Goal: Information Seeking & Learning: Learn about a topic

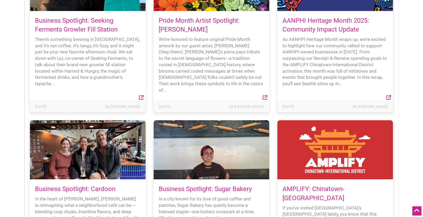
scroll to position [1038, 0]
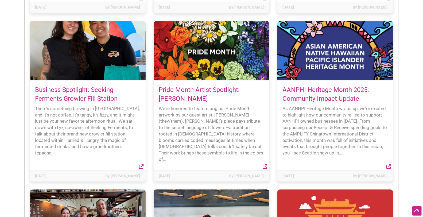
click at [227, 86] on link "Pride Month Artist Spotlight: Mica Viacrucis" at bounding box center [199, 94] width 81 height 17
click at [91, 86] on link "Business Spotlight: Seeking Ferments Growler Fill Station" at bounding box center [76, 94] width 83 height 17
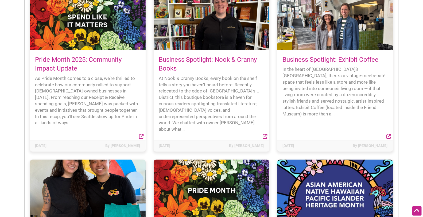
scroll to position [831, 0]
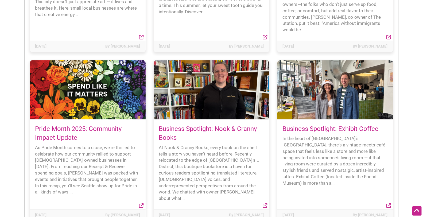
click at [318, 125] on link "Business Spotlight: Exhibit Coffee" at bounding box center [330, 128] width 96 height 7
click at [213, 125] on link "Business Spotlight: Nook & Cranny Books" at bounding box center [208, 133] width 98 height 17
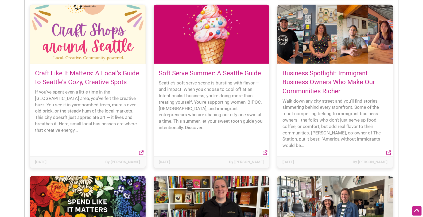
scroll to position [692, 0]
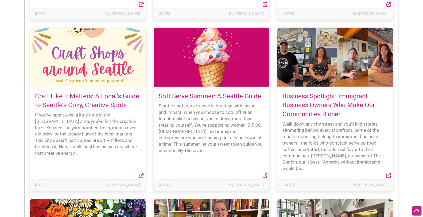
click at [320, 102] on link "Business Spotlight: Immigrant Business Owners Who Make Our Communities Richer" at bounding box center [328, 104] width 92 height 25
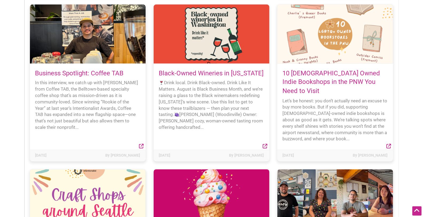
scroll to position [484, 0]
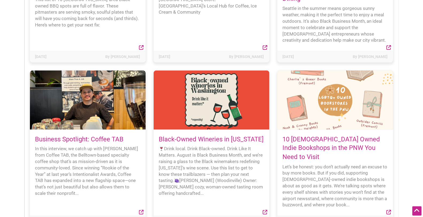
click at [307, 150] on link "10 LGBTQ+ Owned Indie Bookshops in the PNW You Need to Visit" at bounding box center [330, 147] width 97 height 25
click at [87, 142] on link "Business Spotlight: Coffee TAB" at bounding box center [79, 138] width 88 height 7
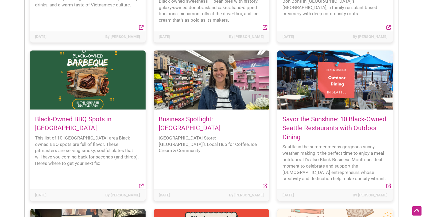
click at [218, 120] on link "Business Spotlight: Highland Park Corner Store" at bounding box center [190, 123] width 62 height 17
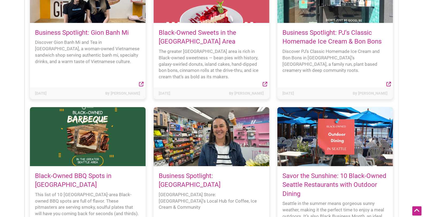
scroll to position [277, 0]
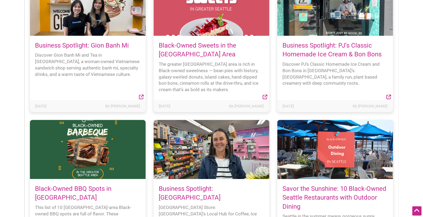
click at [98, 187] on link "Black-Owned BBQ Spots in Seattle" at bounding box center [73, 193] width 76 height 17
click at [318, 46] on link "Business Spotlight: PJ’s Classic Homemade Ice Cream & Bon Bons" at bounding box center [331, 50] width 99 height 17
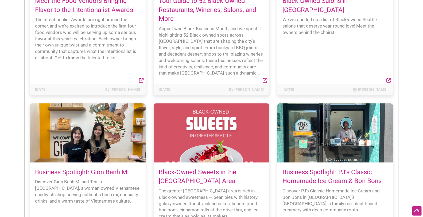
scroll to position [138, 0]
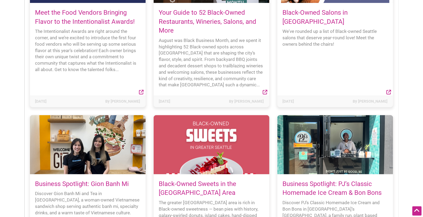
click at [111, 183] on link "Business Spotlight: Gion Banh Mi" at bounding box center [82, 183] width 94 height 7
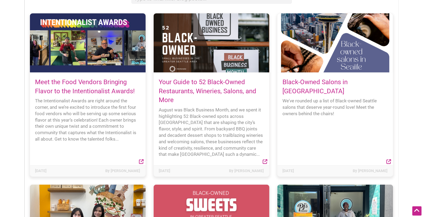
scroll to position [0, 0]
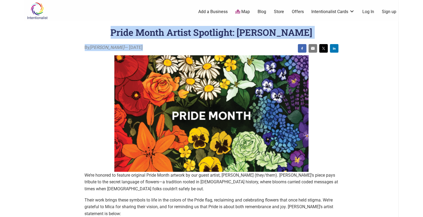
copy div "Pride Month Artist Spotlight: Mica Viacrucis By Sarah — June 9, 2025"
copy h1 "Pride Month Artist Spotlight: Mica Viacrucis"
drag, startPoint x: 116, startPoint y: 33, endPoint x: 308, endPoint y: 34, distance: 191.2
click at [308, 34] on header "Pride Month Artist Spotlight: Mica Viacrucis" at bounding box center [211, 32] width 352 height 13
copy span "June 9, 2025"
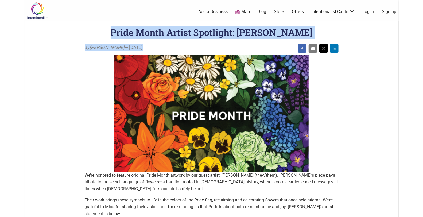
drag, startPoint x: 108, startPoint y: 47, endPoint x: 134, endPoint y: 48, distance: 25.6
click at [134, 48] on span "By Sarah — June 9, 2025" at bounding box center [114, 47] width 58 height 7
copy h1 "Mica Viacrucis"
drag, startPoint x: 315, startPoint y: 31, endPoint x: 244, endPoint y: 33, distance: 70.5
click at [244, 33] on header "Pride Month Artist Spotlight: Mica Viacrucis" at bounding box center [211, 32] width 352 height 13
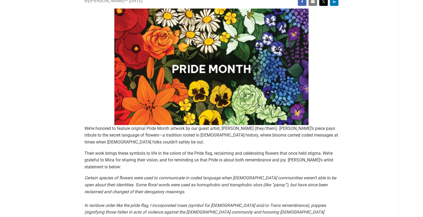
scroll to position [69, 0]
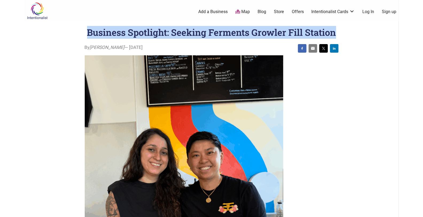
copy h1 "Business Spotlight: Seeking Ferments Growler Fill Station"
drag, startPoint x: 87, startPoint y: 35, endPoint x: 335, endPoint y: 32, distance: 247.8
click at [335, 32] on h1 "Business Spotlight: Seeking Ferments Growler Fill Station" at bounding box center [211, 32] width 249 height 12
click at [183, 37] on h1 "Business Spotlight: Seeking Ferments Growler Fill Station" at bounding box center [211, 32] width 249 height 12
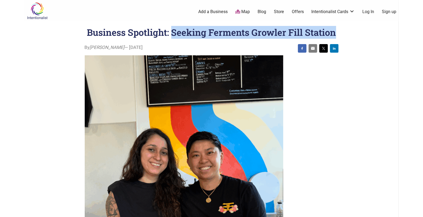
copy h1 "Seeking Ferments Growler Fill Station"
drag, startPoint x: 172, startPoint y: 34, endPoint x: 343, endPoint y: 34, distance: 171.7
click at [343, 34] on header "Business Spotlight: Seeking Ferments Growler Fill Station" at bounding box center [211, 32] width 352 height 13
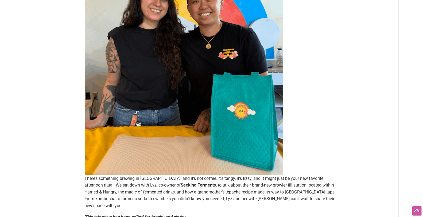
scroll to position [207, 0]
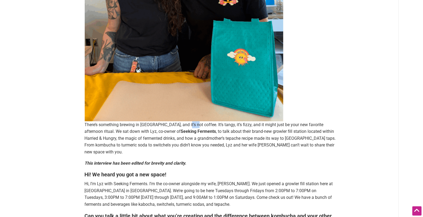
drag, startPoint x: 186, startPoint y: 123, endPoint x: 233, endPoint y: 123, distance: 46.7
click at [207, 123] on p "There’s something brewing in [GEOGRAPHIC_DATA], and it’s not coffee. It’s tangy…" at bounding box center [212, 138] width 254 height 34
drag, startPoint x: 235, startPoint y: 123, endPoint x: 280, endPoint y: 122, distance: 45.1
click at [244, 123] on p "There’s something brewing in [GEOGRAPHIC_DATA], and it’s not coffee. It’s tangy…" at bounding box center [212, 138] width 254 height 34
drag, startPoint x: 280, startPoint y: 122, endPoint x: 198, endPoint y: 121, distance: 82.2
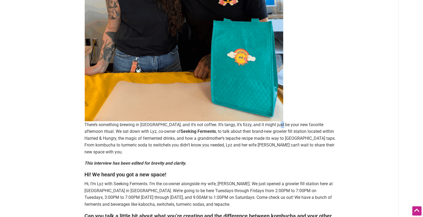
click at [268, 122] on p "There’s something brewing in Georgetown, and it’s not coffee. It’s tangy, it’s …" at bounding box center [212, 138] width 254 height 34
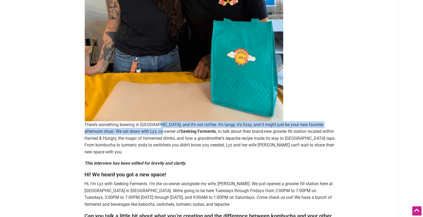
click at [158, 128] on p "There’s something brewing in Georgetown, and it’s not coffee. It’s tangy, it’s …" at bounding box center [212, 138] width 254 height 34
click at [147, 131] on p "There’s something brewing in Georgetown, and it’s not coffee. It’s tangy, it’s …" at bounding box center [212, 138] width 254 height 34
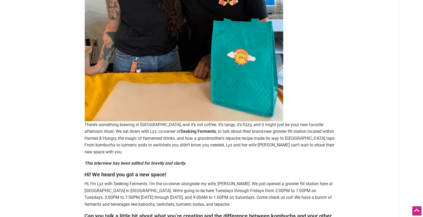
click at [133, 131] on p "There’s something brewing in Georgetown, and it’s not coffee. It’s tangy, it’s …" at bounding box center [212, 138] width 254 height 34
click at [131, 130] on p "There’s something brewing in Georgetown, and it’s not coffee. It’s tangy, it’s …" at bounding box center [212, 138] width 254 height 34
copy p "Lyz"
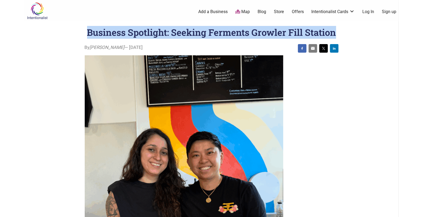
copy h1 "Business Spotlight: Seeking Ferments Growler Fill Station"
drag, startPoint x: 88, startPoint y: 32, endPoint x: 335, endPoint y: 27, distance: 247.6
click at [335, 27] on h1 "Business Spotlight: Seeking Ferments Growler Fill Station" at bounding box center [211, 32] width 249 height 12
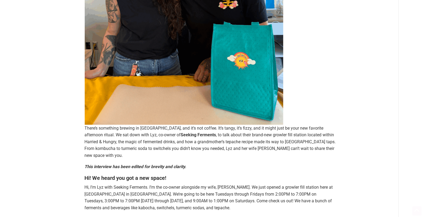
scroll to position [207, 0]
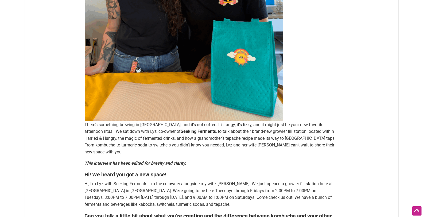
click at [132, 131] on p "There’s something brewing in Georgetown, and it’s not coffee. It’s tangy, it’s …" at bounding box center [212, 138] width 254 height 34
copy p "Lyz"
copy strong "Seeking Fermen"
copy strong "Seeking Ferments"
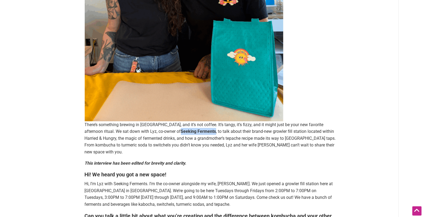
drag, startPoint x: 162, startPoint y: 132, endPoint x: 197, endPoint y: 130, distance: 35.0
click at [197, 130] on p "There’s something brewing in Georgetown, and it’s not coffee. It’s tangy, it’s …" at bounding box center [212, 138] width 254 height 34
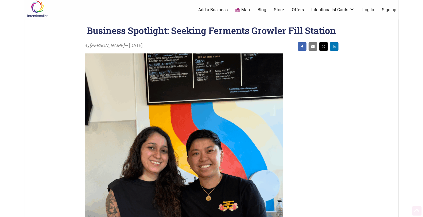
scroll to position [0, 0]
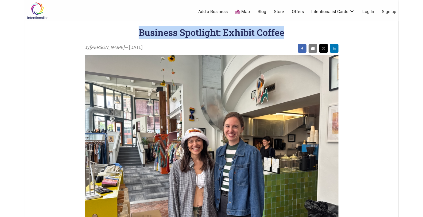
copy h1 "Business Spotlight: Exhibit Coffee"
drag, startPoint x: 139, startPoint y: 29, endPoint x: 297, endPoint y: 34, distance: 157.9
click at [297, 34] on header "Business Spotlight: Exhibit Coffee" at bounding box center [211, 32] width 352 height 13
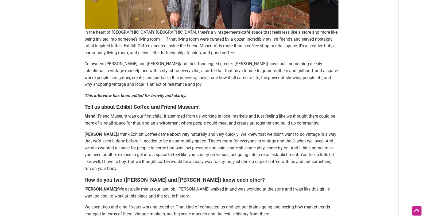
scroll to position [207, 0]
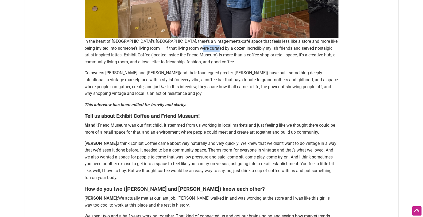
drag, startPoint x: 231, startPoint y: 45, endPoint x: 238, endPoint y: 45, distance: 7.5
click at [233, 45] on p "In the heart of Seattle’s Pioneer Square, there’s a vintage-meets-café space th…" at bounding box center [212, 51] width 254 height 27
drag, startPoint x: 219, startPoint y: 45, endPoint x: 158, endPoint y: 47, distance: 61.7
click at [182, 46] on p "In the heart of Seattle’s Pioneer Square, there’s a vintage-meets-café space th…" at bounding box center [212, 51] width 254 height 27
drag, startPoint x: 158, startPoint y: 47, endPoint x: 143, endPoint y: 52, distance: 16.0
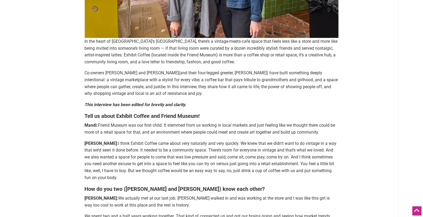
click at [158, 48] on p "In the heart of Seattle’s Pioneer Square, there’s a vintage-meets-café space th…" at bounding box center [212, 51] width 254 height 27
drag, startPoint x: 120, startPoint y: 53, endPoint x: 111, endPoint y: 53, distance: 9.6
click at [118, 53] on p "In the heart of Seattle’s Pioneer Square, there’s a vintage-meets-café space th…" at bounding box center [212, 51] width 254 height 27
copy p "Exhibit Cof"
copy p "Exhibit Coffe"
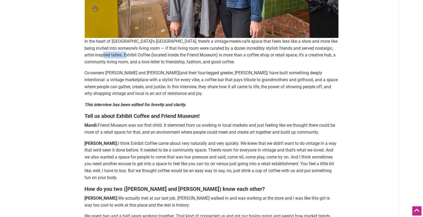
copy p "Exhibit Coffee"
drag, startPoint x: 97, startPoint y: 55, endPoint x: 124, endPoint y: 52, distance: 26.3
click at [124, 52] on p "In the heart of Seattle’s Pioneer Square, there’s a vintage-meets-café space th…" at bounding box center [212, 51] width 254 height 27
click at [118, 116] on strong "Tell us about Exhibit Coffee and Friend Museum!" at bounding box center [142, 116] width 115 height 6
copy p "Mandi Avett"
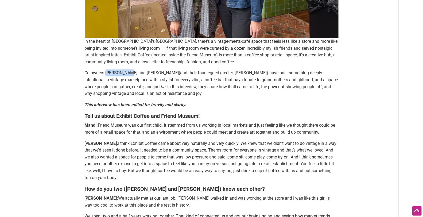
drag, startPoint x: 106, startPoint y: 73, endPoint x: 129, endPoint y: 73, distance: 22.4
click at [129, 73] on p "Co-owners Mandi Avett and Ali Weber(and their four-legged greeter, Billie) have…" at bounding box center [212, 82] width 254 height 27
copy p "Ali Weber"
drag, startPoint x: 139, startPoint y: 72, endPoint x: 156, endPoint y: 71, distance: 16.8
click at [156, 71] on p "Co-owners Mandi Avett and Ali Weber(and their four-legged greeter, Billie) have…" at bounding box center [212, 82] width 254 height 27
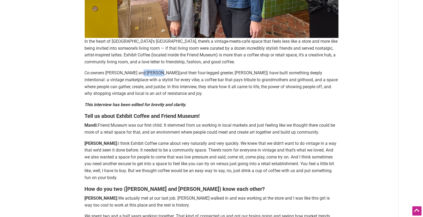
scroll to position [69, 0]
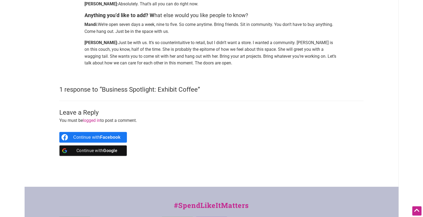
scroll to position [1315, 0]
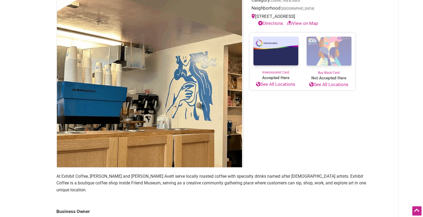
scroll to position [69, 0]
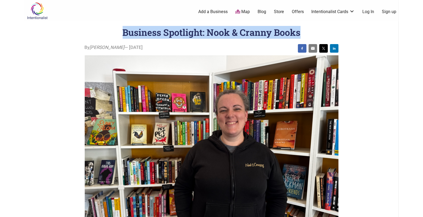
copy h1 "Business Spotlight: Nook & Cranny Books"
drag, startPoint x: 123, startPoint y: 33, endPoint x: 303, endPoint y: 37, distance: 180.3
click at [303, 37] on header "Business Spotlight: Nook & Cranny Books" at bounding box center [211, 32] width 352 height 13
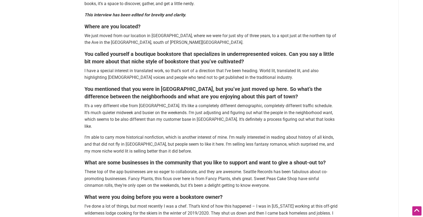
scroll to position [207, 0]
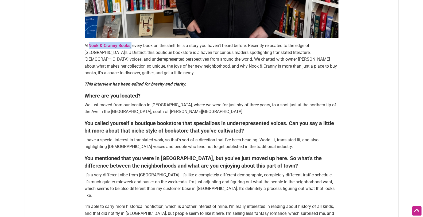
copy p "Nook & Cranny Books ,"
drag, startPoint x: 132, startPoint y: 45, endPoint x: 90, endPoint y: 47, distance: 42.0
click at [90, 47] on p "At Nook & Cranny Books , every book on the shelf tells a story you haven’t hear…" at bounding box center [212, 59] width 254 height 34
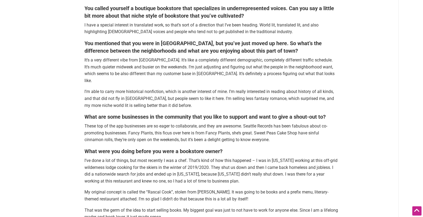
scroll to position [115, 0]
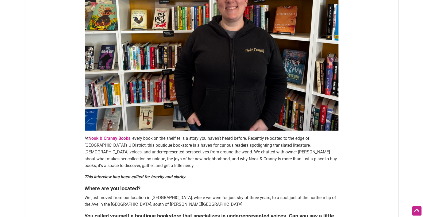
drag, startPoint x: 261, startPoint y: 148, endPoint x: 155, endPoint y: 157, distance: 106.4
click at [233, 150] on p "At Nook & Cranny Books , every book on the shelf tells a story you haven’t hear…" at bounding box center [212, 152] width 254 height 34
click at [154, 158] on p "At Nook & Cranny Books , every book on the shelf tells a story you haven’t hear…" at bounding box center [212, 152] width 254 height 34
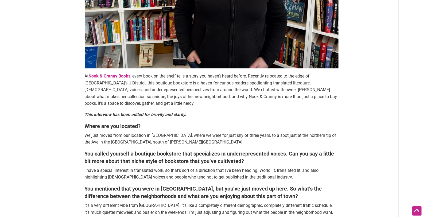
scroll to position [184, 0]
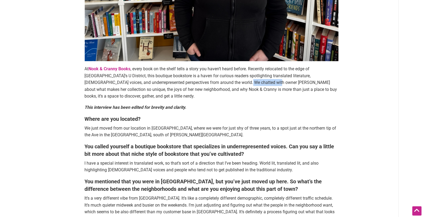
copy p "Maren Comendant"
drag, startPoint x: 198, startPoint y: 83, endPoint x: 234, endPoint y: 82, distance: 35.3
click at [234, 82] on p "At Nook & Cranny Books , every book on the shelf tells a story you haven’t hear…" at bounding box center [212, 82] width 254 height 34
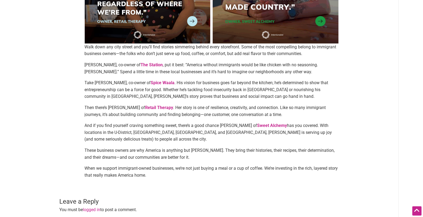
scroll to position [346, 0]
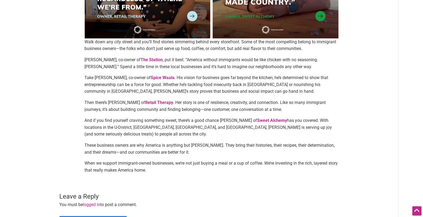
click at [241, 93] on p "Take [PERSON_NAME], co-owner of [PERSON_NAME] . His vision for business goes fa…" at bounding box center [212, 84] width 254 height 21
click at [223, 103] on p "Then there’s [PERSON_NAME] of Retail Therapy . Her story is one of resilience, …" at bounding box center [212, 106] width 254 height 14
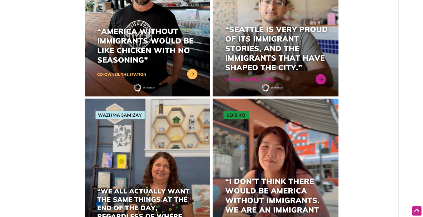
scroll to position [0, 0]
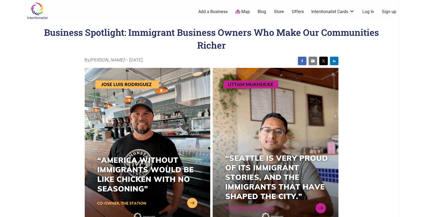
click at [255, 108] on img at bounding box center [276, 146] width 126 height 157
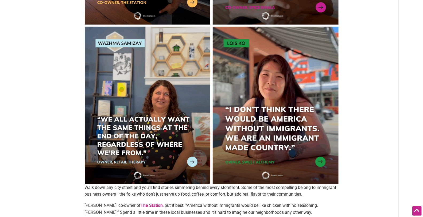
scroll to position [207, 0]
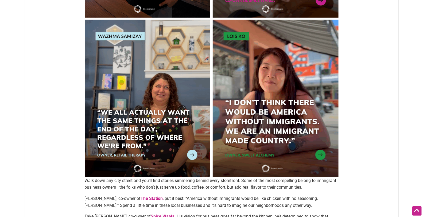
click at [191, 114] on img at bounding box center [148, 98] width 126 height 157
click at [154, 121] on img at bounding box center [148, 98] width 126 height 157
drag, startPoint x: 244, startPoint y: 126, endPoint x: 247, endPoint y: 125, distance: 3.3
click at [245, 125] on img at bounding box center [276, 98] width 126 height 157
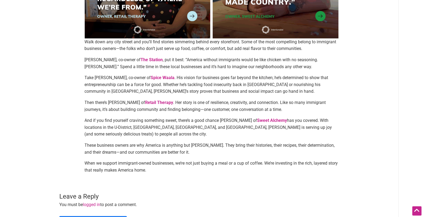
drag, startPoint x: 222, startPoint y: 110, endPoint x: 188, endPoint y: 108, distance: 34.5
click at [218, 109] on p "Then there’s Wazhma Samizay of Retail Therapy . Her story is one of resilience,…" at bounding box center [212, 106] width 254 height 14
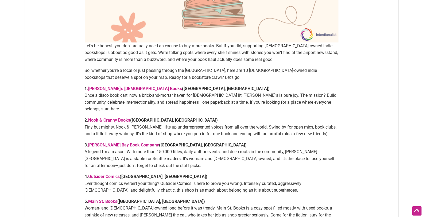
scroll to position [415, 0]
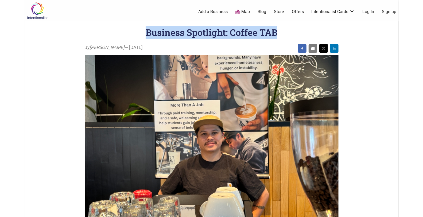
drag, startPoint x: 146, startPoint y: 32, endPoint x: 286, endPoint y: 32, distance: 140.7
click at [286, 32] on header "Business Spotlight: Coffee TAB" at bounding box center [211, 32] width 352 height 13
copy h1 "Business Spotlight: Coffee TAB"
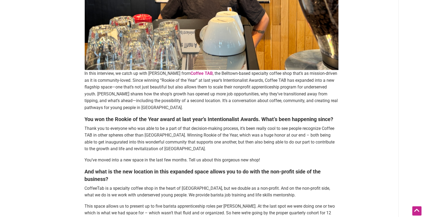
scroll to position [207, 0]
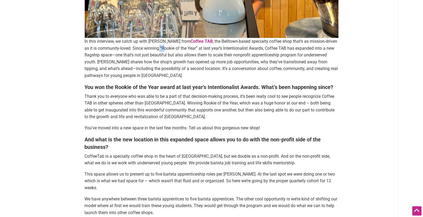
drag, startPoint x: 152, startPoint y: 51, endPoint x: 141, endPoint y: 50, distance: 10.8
click at [145, 50] on p "In this interview, we catch up with Johnathan from Coffee TAB , the Belltown-ba…" at bounding box center [212, 58] width 254 height 41
click at [139, 49] on p "In this interview, we catch up with Johnathan from Coffee TAB , the Belltown-ba…" at bounding box center [212, 58] width 254 height 41
drag, startPoint x: 196, startPoint y: 46, endPoint x: 238, endPoint y: 47, distance: 41.9
click at [238, 47] on p "In this interview, we catch up with Johnathan from Coffee TAB , the Belltown-ba…" at bounding box center [212, 58] width 254 height 41
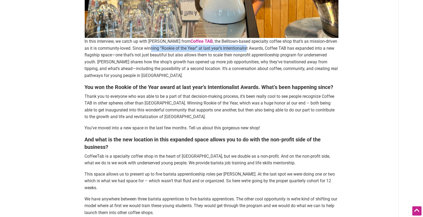
click at [238, 48] on p "In this interview, we catch up with Johnathan from Coffee TAB , the Belltown-ba…" at bounding box center [212, 58] width 254 height 41
copy link "ffee TAB"
copy link "offee TAB"
copy link "Coffee TAB"
drag, startPoint x: 202, startPoint y: 41, endPoint x: 180, endPoint y: 41, distance: 21.9
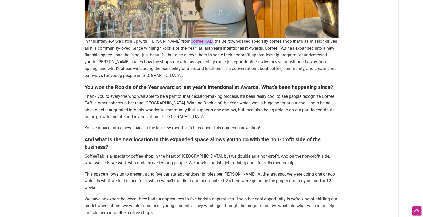
click at [180, 41] on p "In this interview, we catch up with Johnathan from Coffee TAB , the Belltown-ba…" at bounding box center [212, 58] width 254 height 41
click at [106, 61] on p "In this interview, we catch up with Johnathan from Coffee TAB , the Belltown-ba…" at bounding box center [212, 58] width 254 height 41
copy p "Johnathan"
copy link "Coffee TAB"
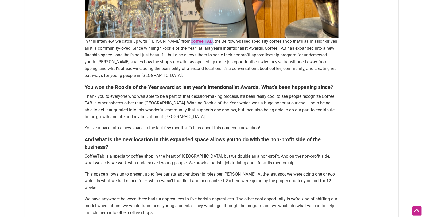
drag, startPoint x: 202, startPoint y: 40, endPoint x: 182, endPoint y: 41, distance: 20.6
click at [182, 41] on p "In this interview, we catch up with Johnathan from Coffee TAB , the Belltown-ba…" at bounding box center [212, 58] width 254 height 41
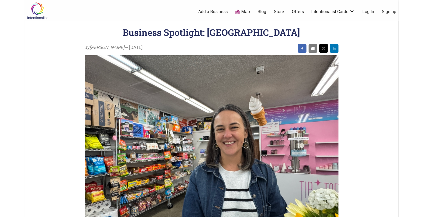
copy h1 "Business Spotlight: Highland Park Corner Store"
drag, startPoint x: 110, startPoint y: 33, endPoint x: 316, endPoint y: 33, distance: 205.9
click at [316, 33] on header "Business Spotlight: Highland Park Corner Store" at bounding box center [211, 32] width 352 height 13
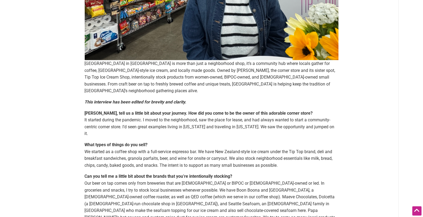
scroll to position [138, 0]
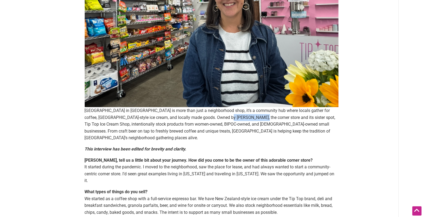
copy p "Meaghan Haas, th"
copy p "Meaghan Haas,"
copy p "Meaghan Haas"
drag, startPoint x: 222, startPoint y: 117, endPoint x: 251, endPoint y: 118, distance: 28.8
click at [251, 118] on p "Highland Park Corner Store in West Seattle is more than just a neighborhood sho…" at bounding box center [212, 124] width 254 height 34
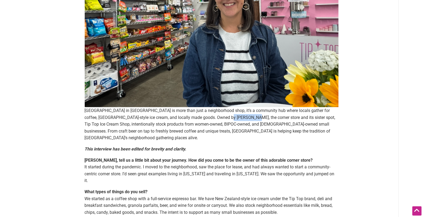
scroll to position [0, 0]
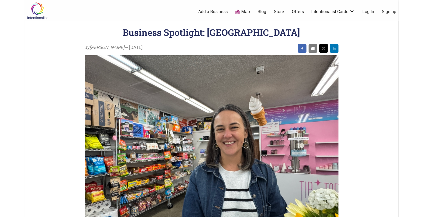
copy h1 "Highland Park Corner Store"
drag, startPoint x: 196, startPoint y: 32, endPoint x: 315, endPoint y: 29, distance: 118.9
click at [315, 29] on header "Business Spotlight: Highland Park Corner Store" at bounding box center [211, 32] width 352 height 13
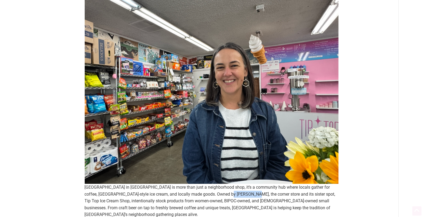
scroll to position [69, 0]
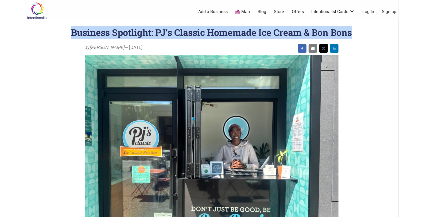
copy h1 "Business Spotlight: PJ’s Classic Homemade Ice Cream & Bon Bons"
drag, startPoint x: 150, startPoint y: 33, endPoint x: 362, endPoint y: 29, distance: 212.0
click at [362, 29] on header "Business Spotlight: PJ’s Classic Homemade Ice Cream & Bon Bons" at bounding box center [211, 32] width 352 height 13
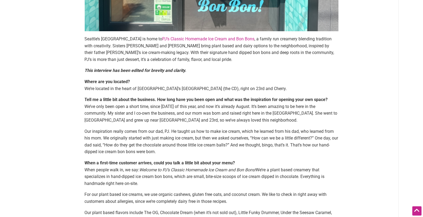
scroll to position [207, 0]
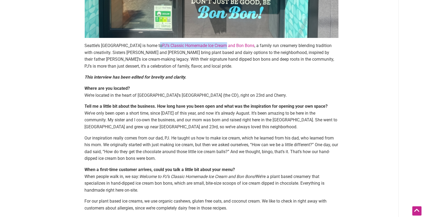
copy p "PJ’s Classic Homemade Ice Cream"
drag, startPoint x: 150, startPoint y: 41, endPoint x: 217, endPoint y: 43, distance: 67.3
click at [217, 43] on div "Seattle’s [GEOGRAPHIC_DATA] is home to PJ’s Classic Homemade Ice Cream and Bon …" at bounding box center [212, 139] width 254 height 605
click at [126, 52] on p "Seattle’s [GEOGRAPHIC_DATA] is home to PJ’s Classic Homemade Ice Cream and Bon …" at bounding box center [212, 55] width 254 height 27
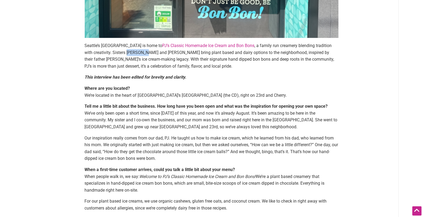
copy p "[PERSON_NAME]"
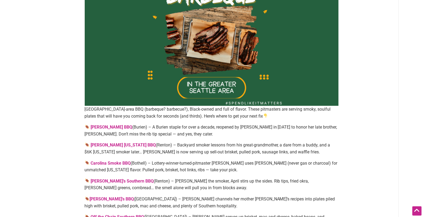
scroll to position [69, 0]
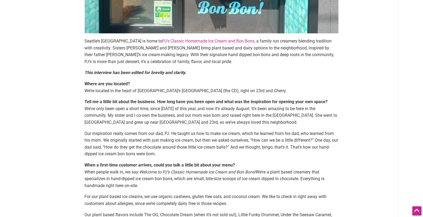
scroll to position [207, 0]
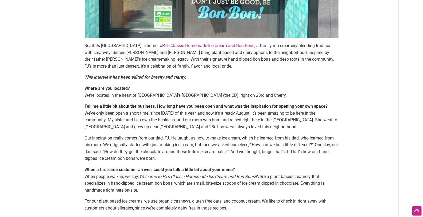
click at [149, 54] on p "Seattle’s [GEOGRAPHIC_DATA] is home to PJ’s Classic Homemade Ice Cream and Bon …" at bounding box center [212, 55] width 254 height 27
copy p "[PERSON_NAME]"
click at [151, 51] on p "Seattle’s [GEOGRAPHIC_DATA] is home to PJ’s Classic Homemade Ice Cream and Bon …" at bounding box center [212, 55] width 254 height 27
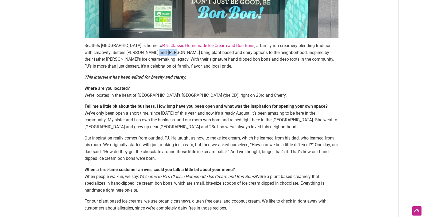
click at [145, 52] on p "Seattle’s [GEOGRAPHIC_DATA] is home to PJ’s Classic Homemade Ice Cream and Bon …" at bounding box center [212, 55] width 254 height 27
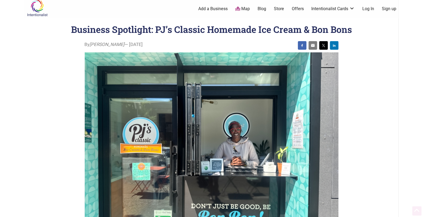
scroll to position [0, 0]
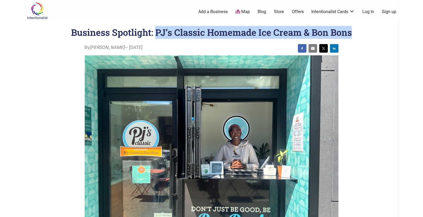
drag, startPoint x: 158, startPoint y: 32, endPoint x: 375, endPoint y: 33, distance: 217.9
click at [375, 33] on header "Business Spotlight: PJ’s Classic Homemade Ice Cream & Bon Bons" at bounding box center [211, 32] width 352 height 13
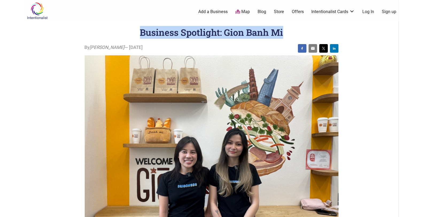
copy h1 "Business Spotlight: Gion Banh Mi"
drag, startPoint x: 140, startPoint y: 30, endPoint x: 289, endPoint y: 32, distance: 149.0
click at [289, 32] on header "Business Spotlight: Gion Banh Mi" at bounding box center [211, 32] width 352 height 13
click at [246, 28] on h1 "Business Spotlight: Gion Banh Mi" at bounding box center [211, 32] width 143 height 12
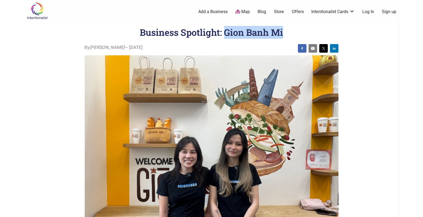
copy h1 "Gion Banh Mi"
drag, startPoint x: 226, startPoint y: 35, endPoint x: 289, endPoint y: 35, distance: 62.7
click at [289, 35] on header "Business Spotlight: Gion Banh Mi" at bounding box center [211, 32] width 352 height 13
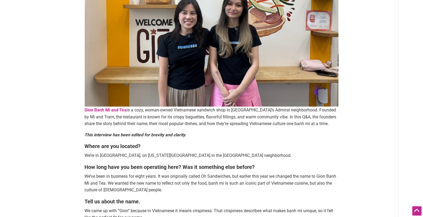
scroll to position [138, 0]
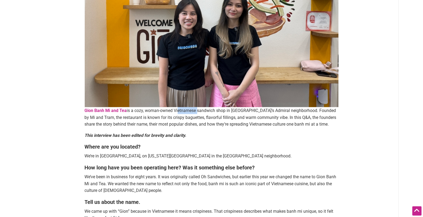
drag, startPoint x: 187, startPoint y: 109, endPoint x: 197, endPoint y: 108, distance: 9.9
click at [197, 108] on p "Gion Banh Mi and Tea is a cozy, woman-owned Vietnamese sandwich shop in West Se…" at bounding box center [212, 117] width 254 height 21
drag, startPoint x: 178, startPoint y: 108, endPoint x: 172, endPoint y: 109, distance: 5.9
click at [178, 108] on p "Gion Banh Mi and Tea is a cozy, woman-owned Vietnamese sandwich shop in West Se…" at bounding box center [212, 117] width 254 height 21
click at [172, 109] on p "Gion Banh Mi and Tea is a cozy, woman-owned Vietnamese sandwich shop in West Se…" at bounding box center [212, 117] width 254 height 21
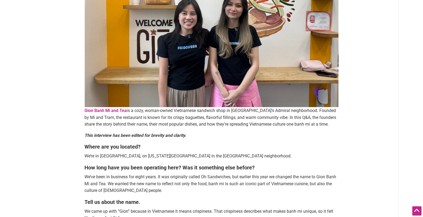
click at [328, 110] on p "Gion Banh Mi and Tea is a cozy, woman-owned Vietnamese sandwich shop in West Se…" at bounding box center [212, 117] width 254 height 21
copy p "Mi"
